Goal: Information Seeking & Learning: Learn about a topic

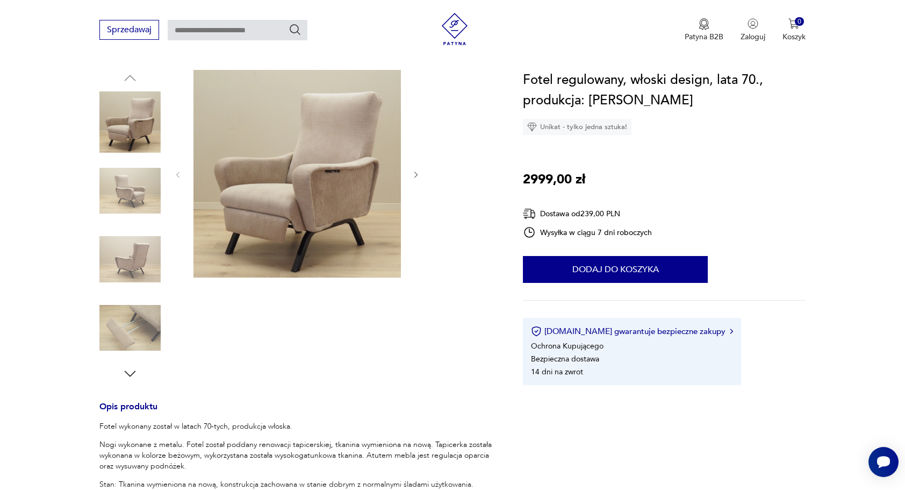
click at [135, 193] on img at bounding box center [129, 190] width 61 height 61
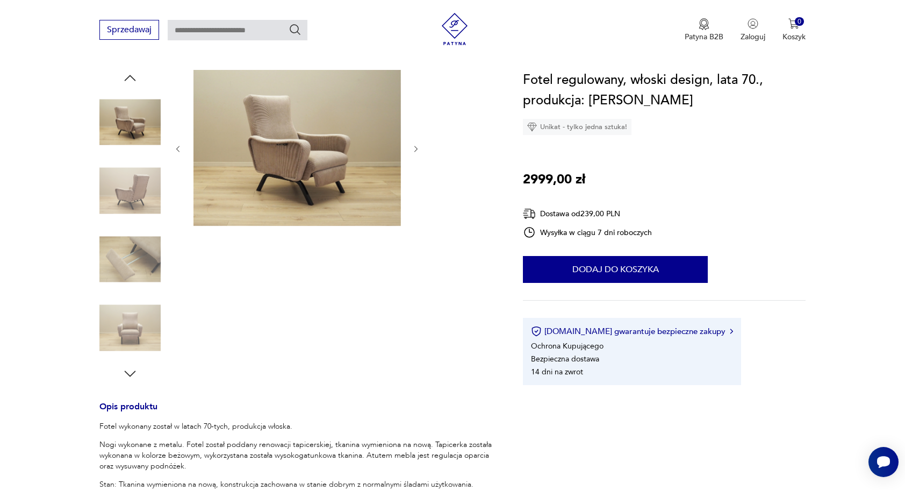
click at [125, 255] on img at bounding box center [129, 258] width 61 height 61
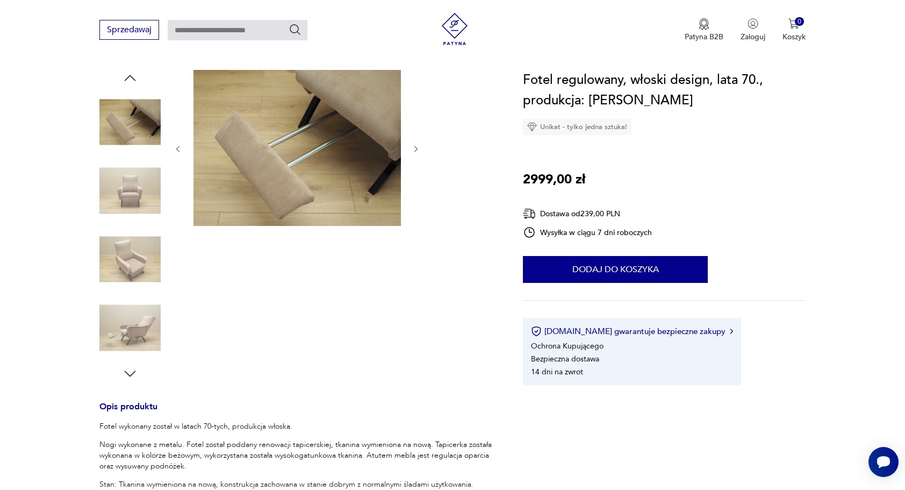
click at [127, 326] on img at bounding box center [129, 327] width 61 height 61
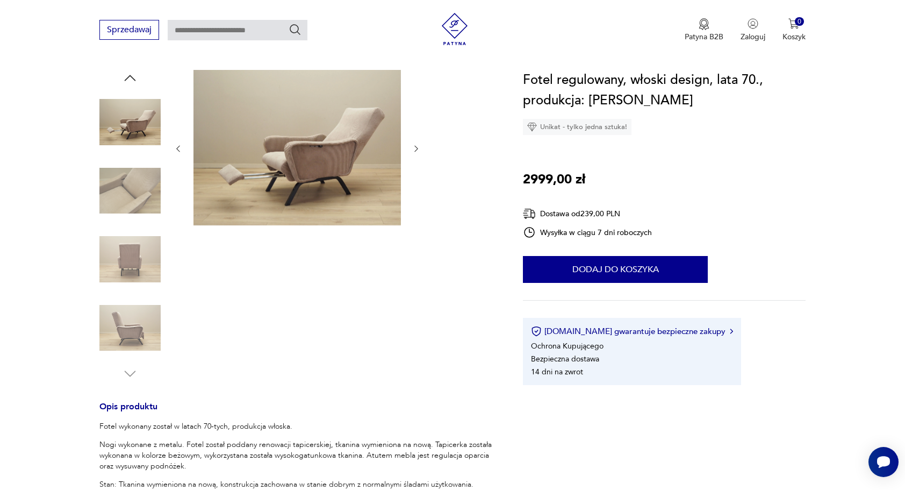
click at [135, 134] on img at bounding box center [129, 121] width 61 height 61
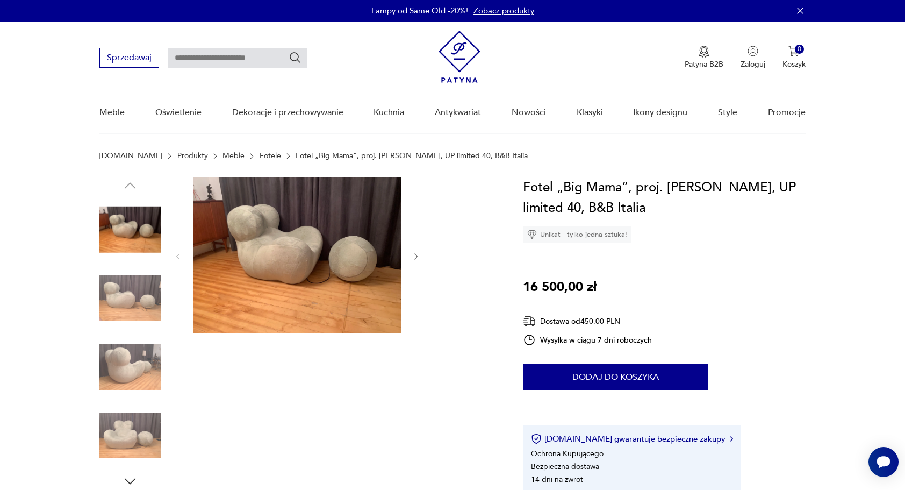
click at [132, 292] on img at bounding box center [129, 298] width 61 height 61
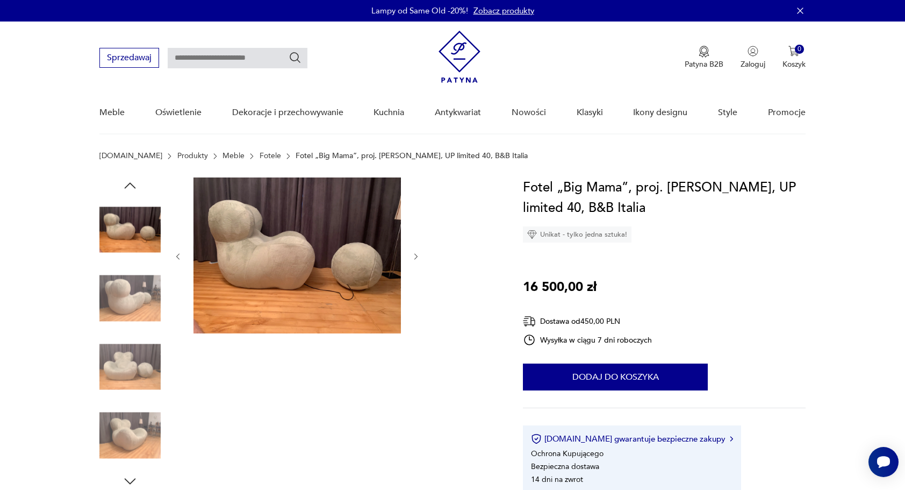
click at [132, 355] on img at bounding box center [129, 366] width 61 height 61
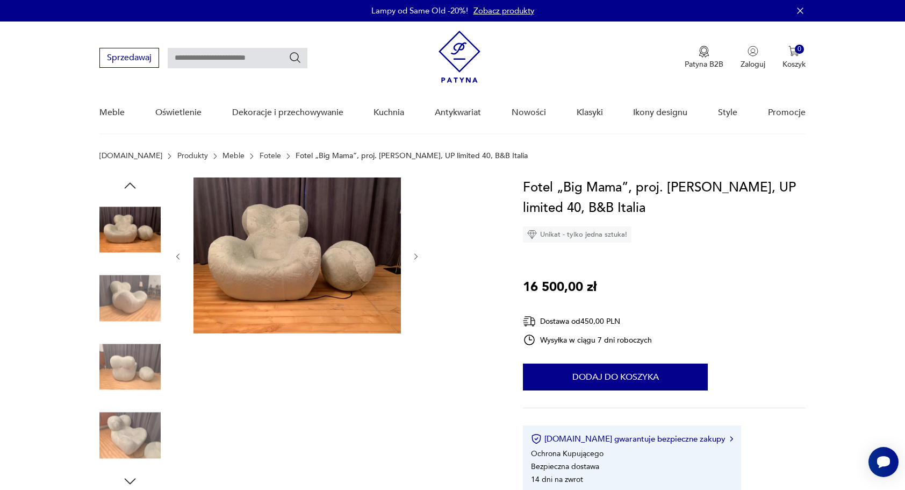
click at [272, 242] on img at bounding box center [296, 255] width 207 height 156
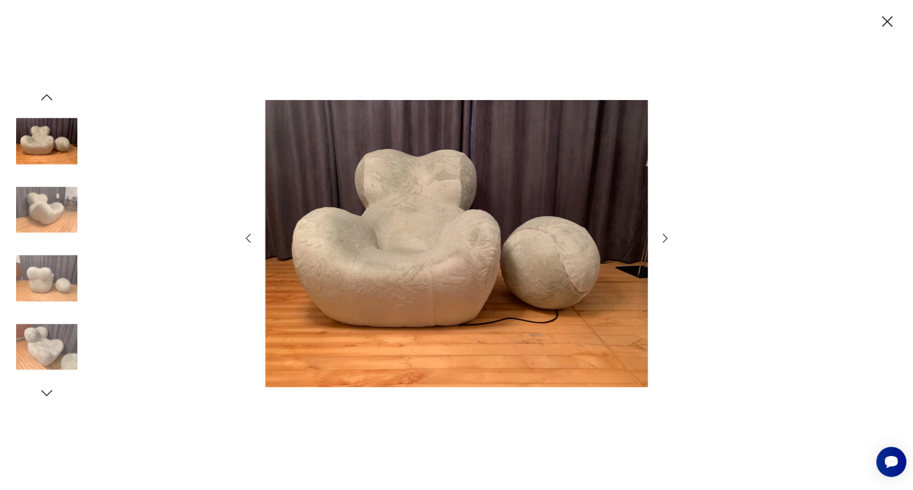
click at [57, 349] on img at bounding box center [46, 346] width 61 height 61
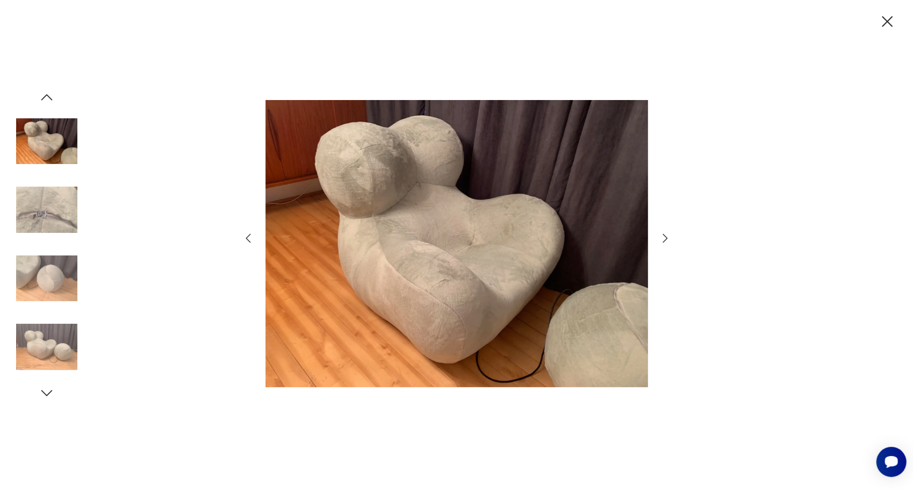
click at [62, 135] on img at bounding box center [46, 141] width 61 height 61
click at [886, 19] on icon "button" at bounding box center [887, 21] width 11 height 11
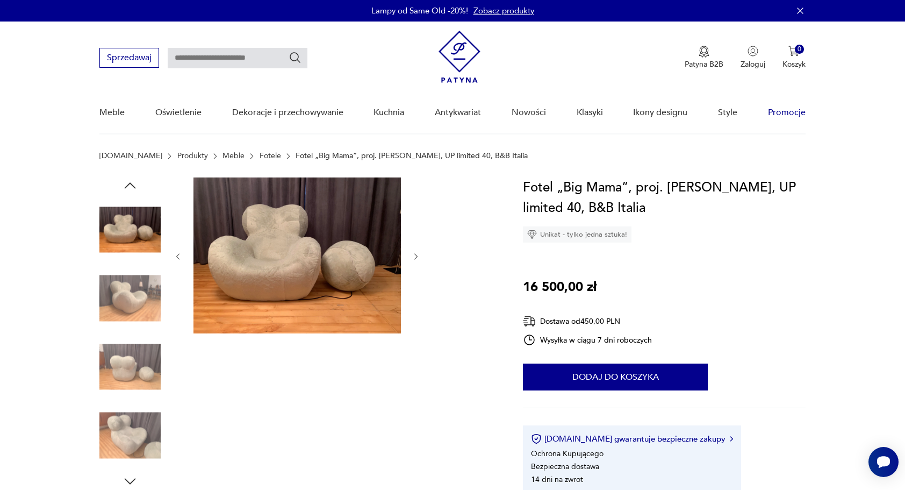
click at [777, 110] on link "Promocje" at bounding box center [787, 112] width 38 height 41
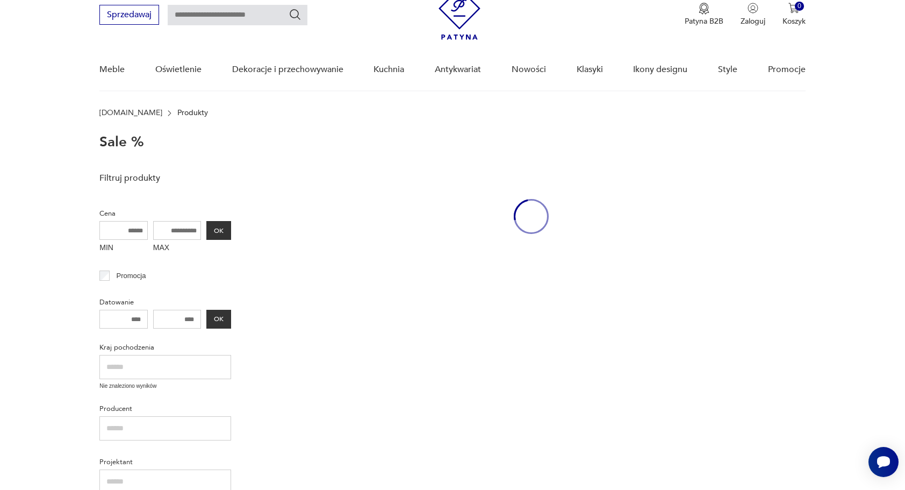
scroll to position [48, 0]
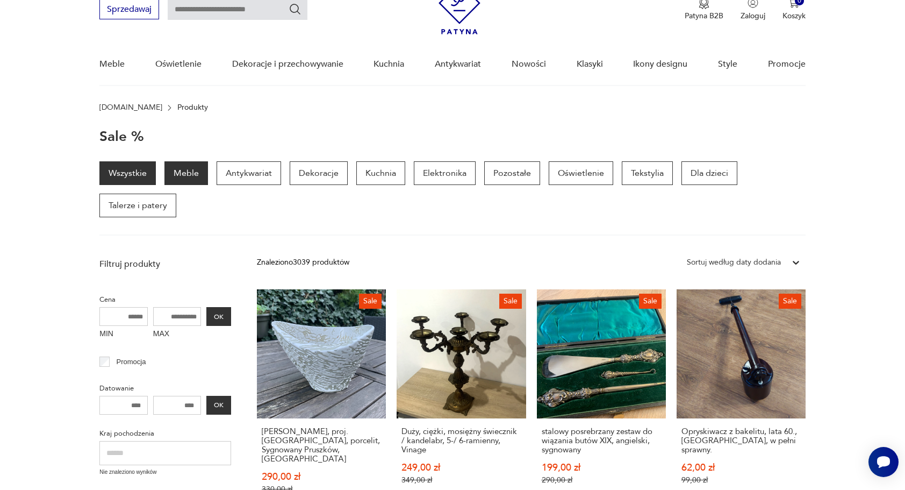
click at [199, 171] on p "Meble" at bounding box center [186, 173] width 44 height 24
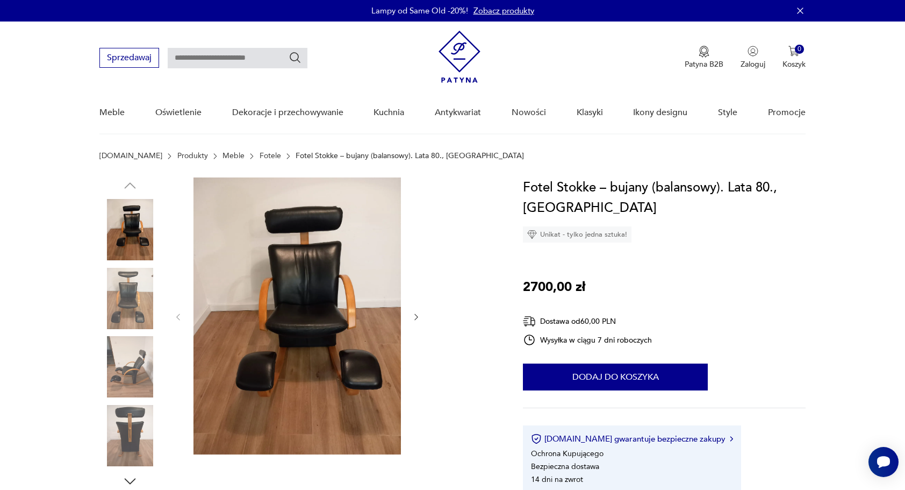
click at [123, 296] on img at bounding box center [129, 298] width 61 height 61
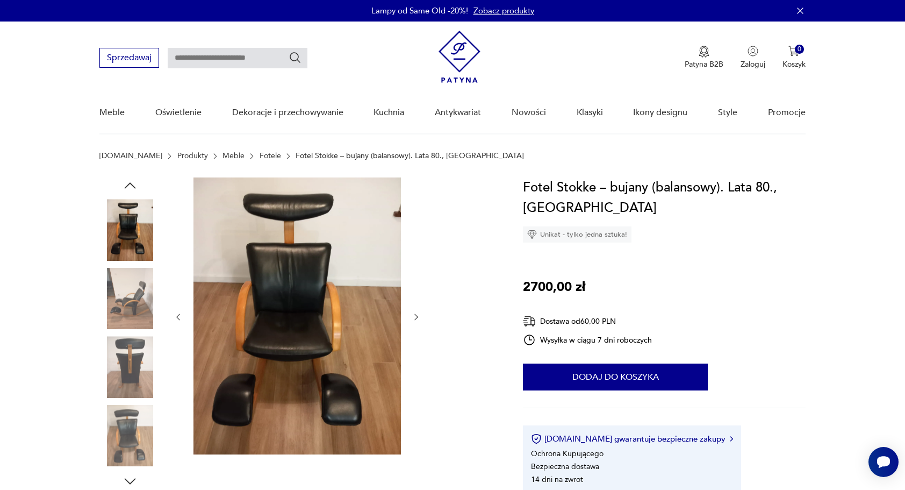
click at [122, 353] on img at bounding box center [129, 366] width 61 height 61
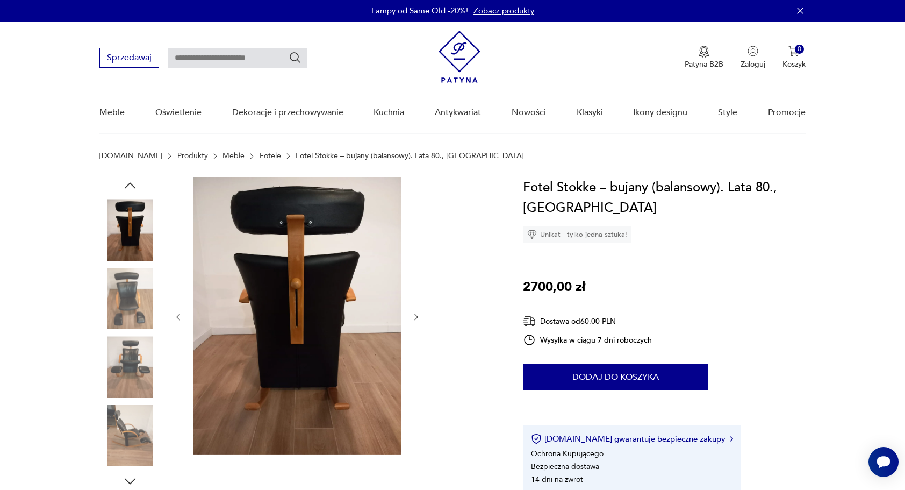
click at [130, 421] on img at bounding box center [129, 435] width 61 height 61
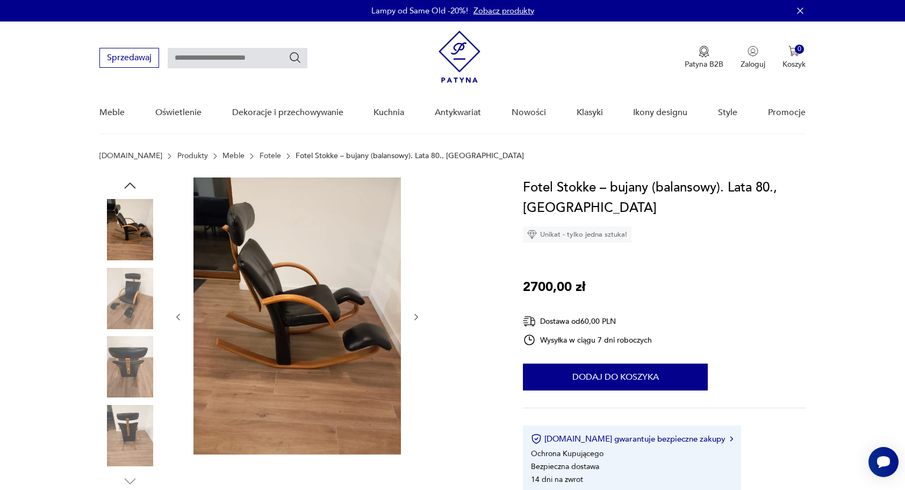
click at [139, 229] on img at bounding box center [129, 229] width 61 height 61
